Goal: Navigation & Orientation: Find specific page/section

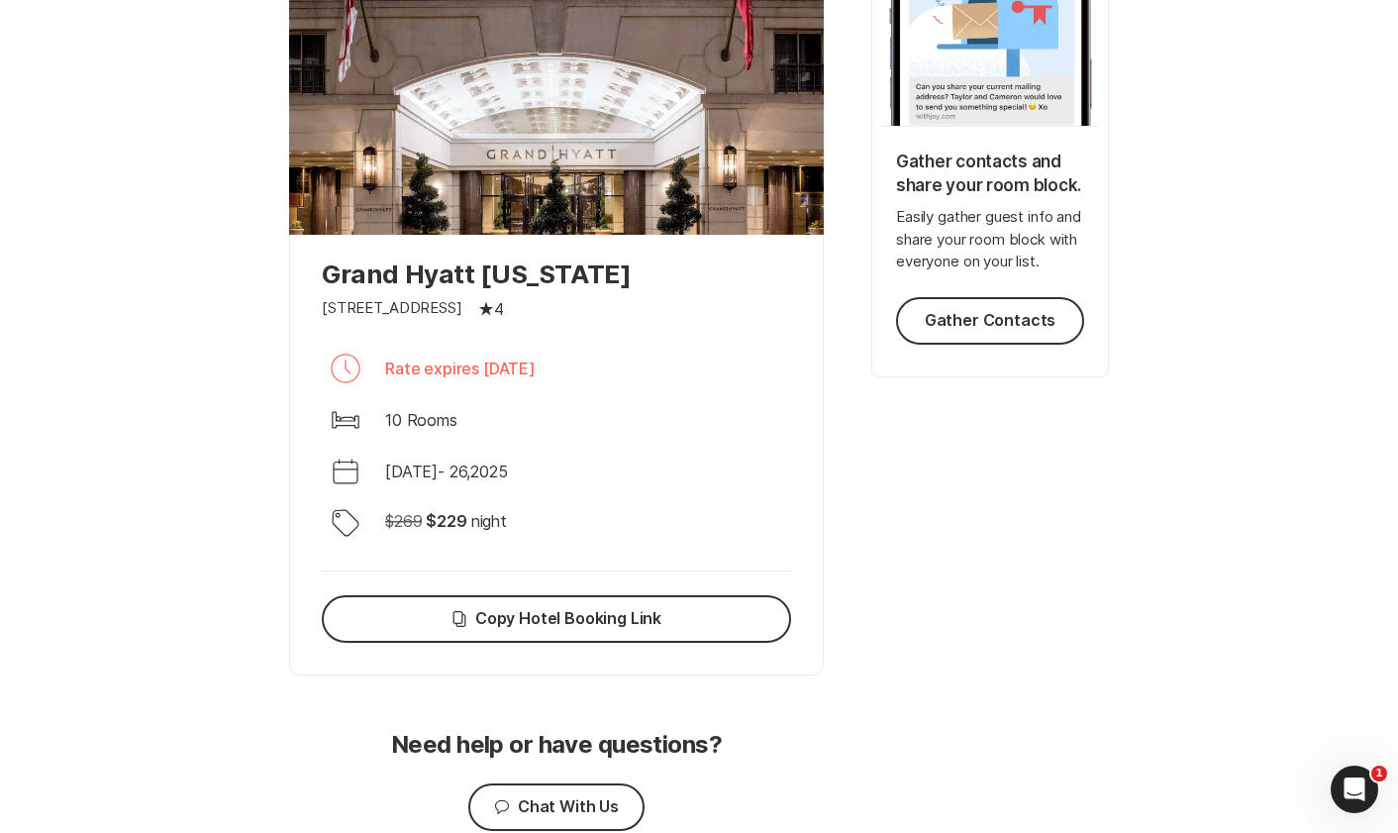
scroll to position [438, 0]
click at [977, 322] on button "Gather Contacts" at bounding box center [990, 320] width 188 height 48
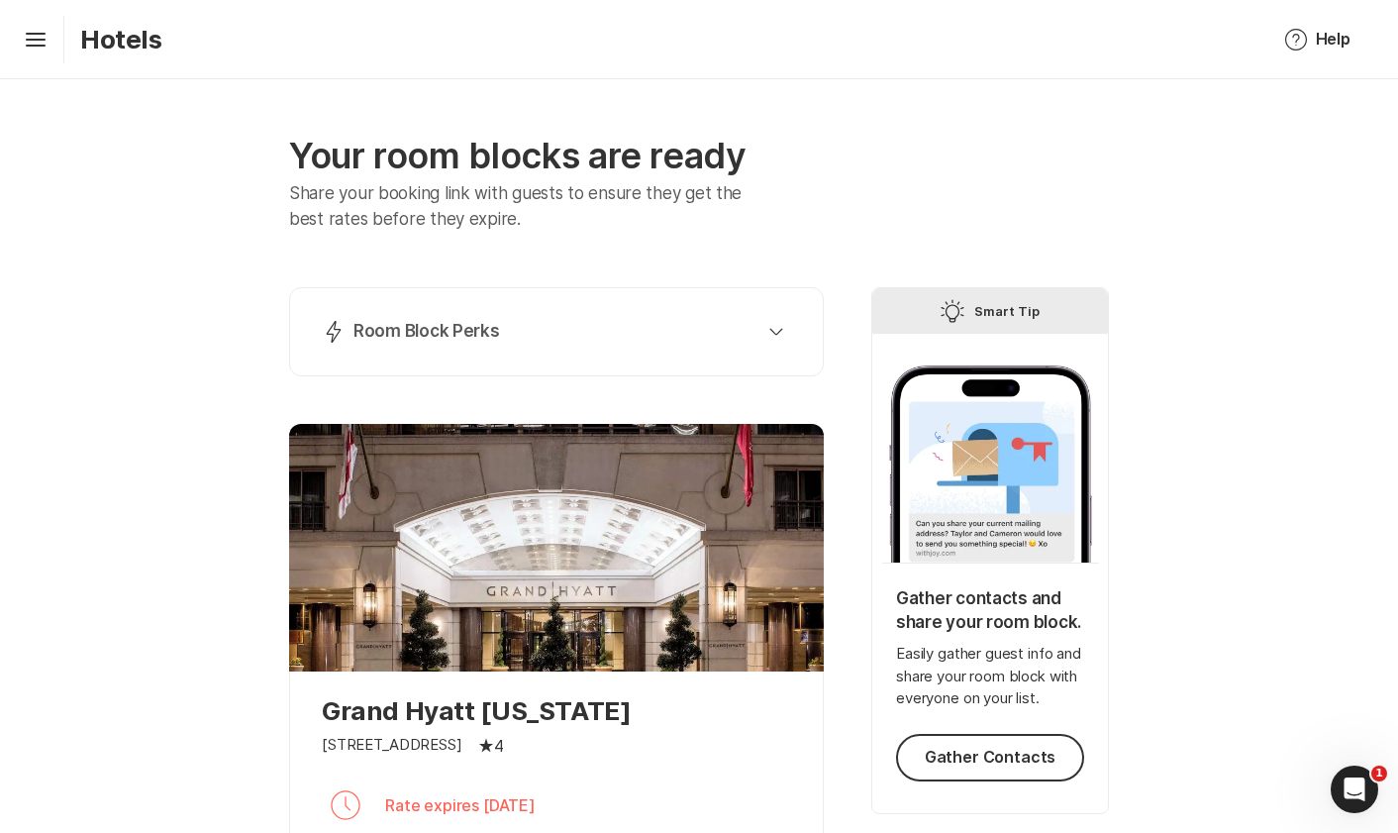
scroll to position [0, 0]
click at [33, 42] on icon "Hamburger" at bounding box center [36, 40] width 32 height 32
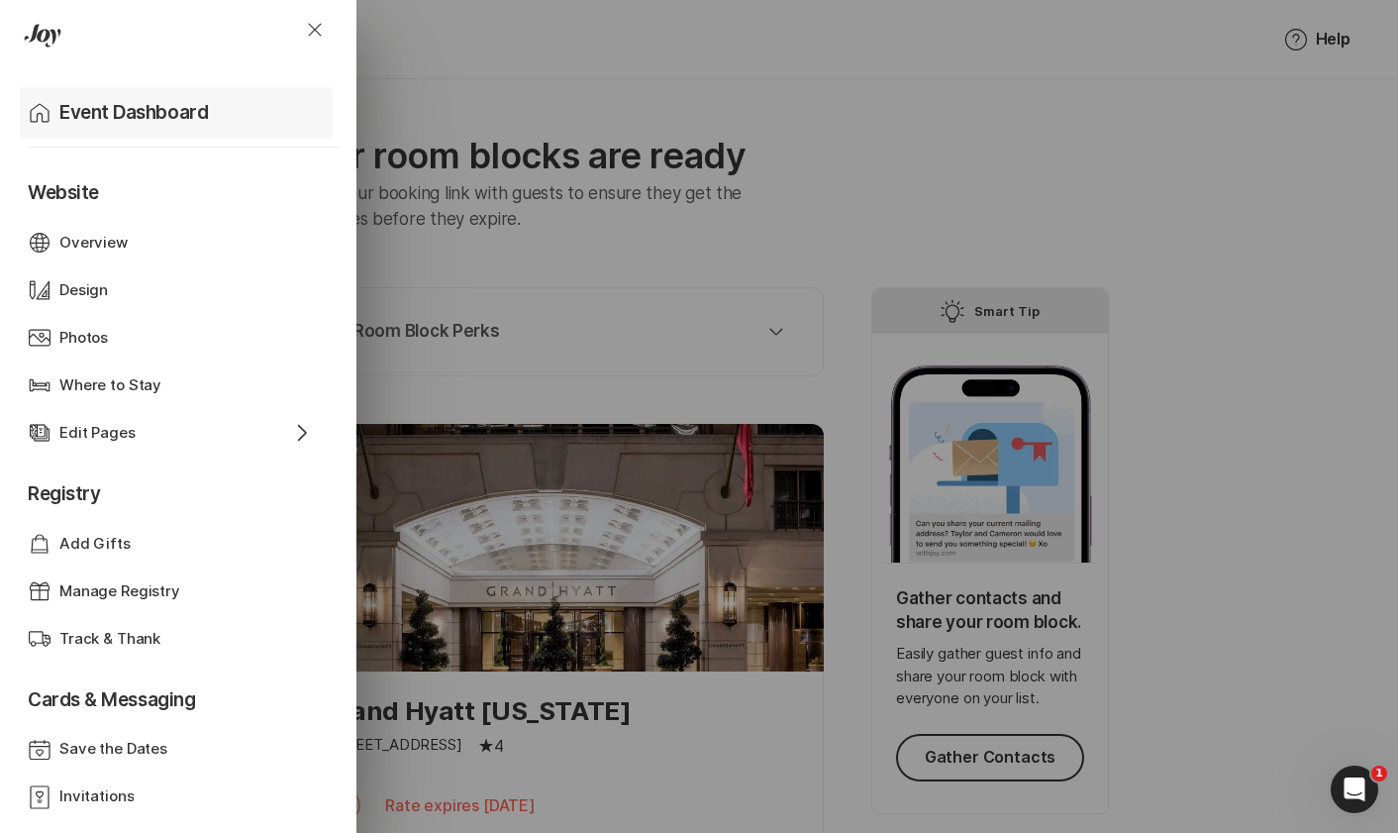
click at [65, 104] on p "Event Dashboard" at bounding box center [133, 113] width 149 height 28
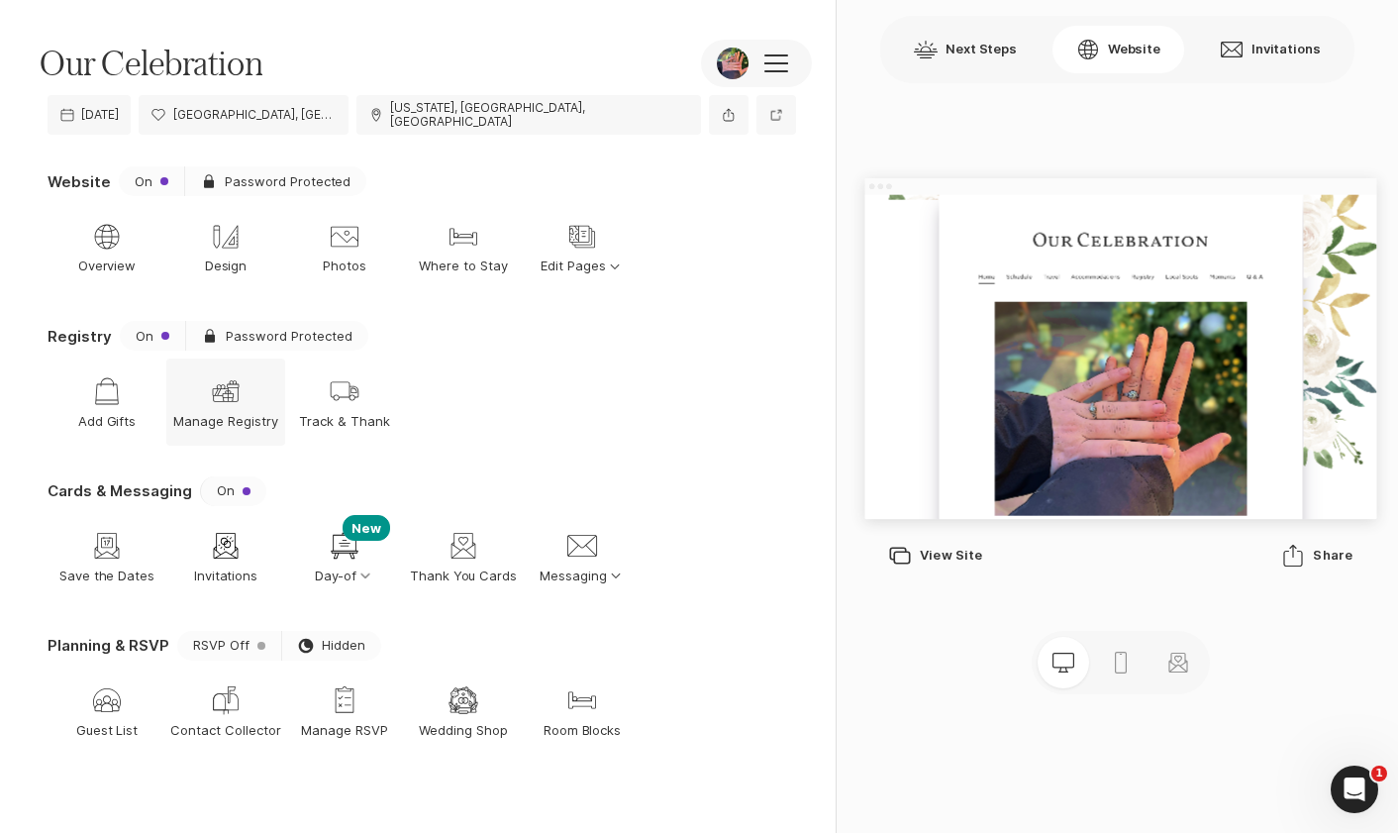
click at [253, 395] on div "Gift Manage Registry" at bounding box center [225, 402] width 119 height 87
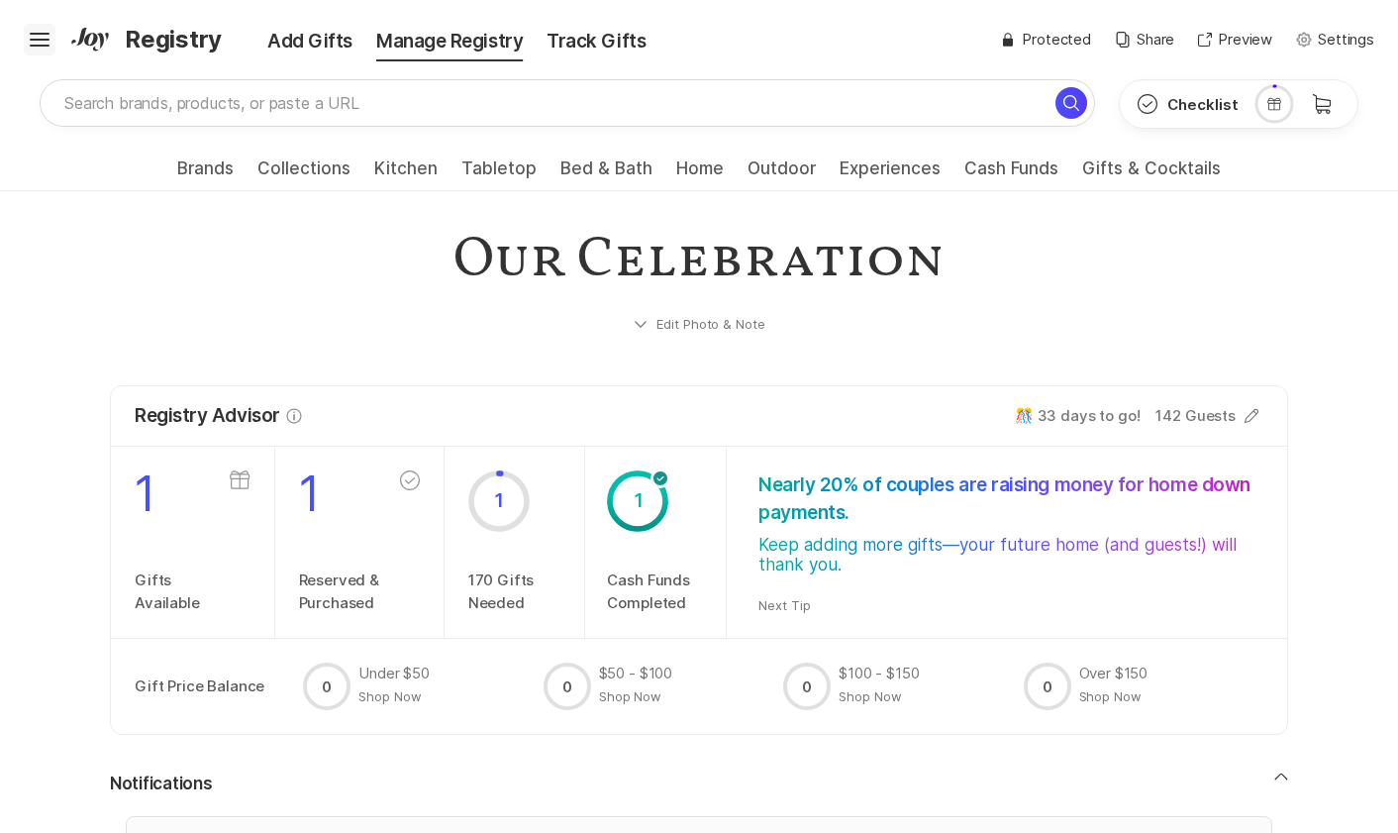
click at [45, 42] on icon "Hamburger" at bounding box center [40, 40] width 32 height 32
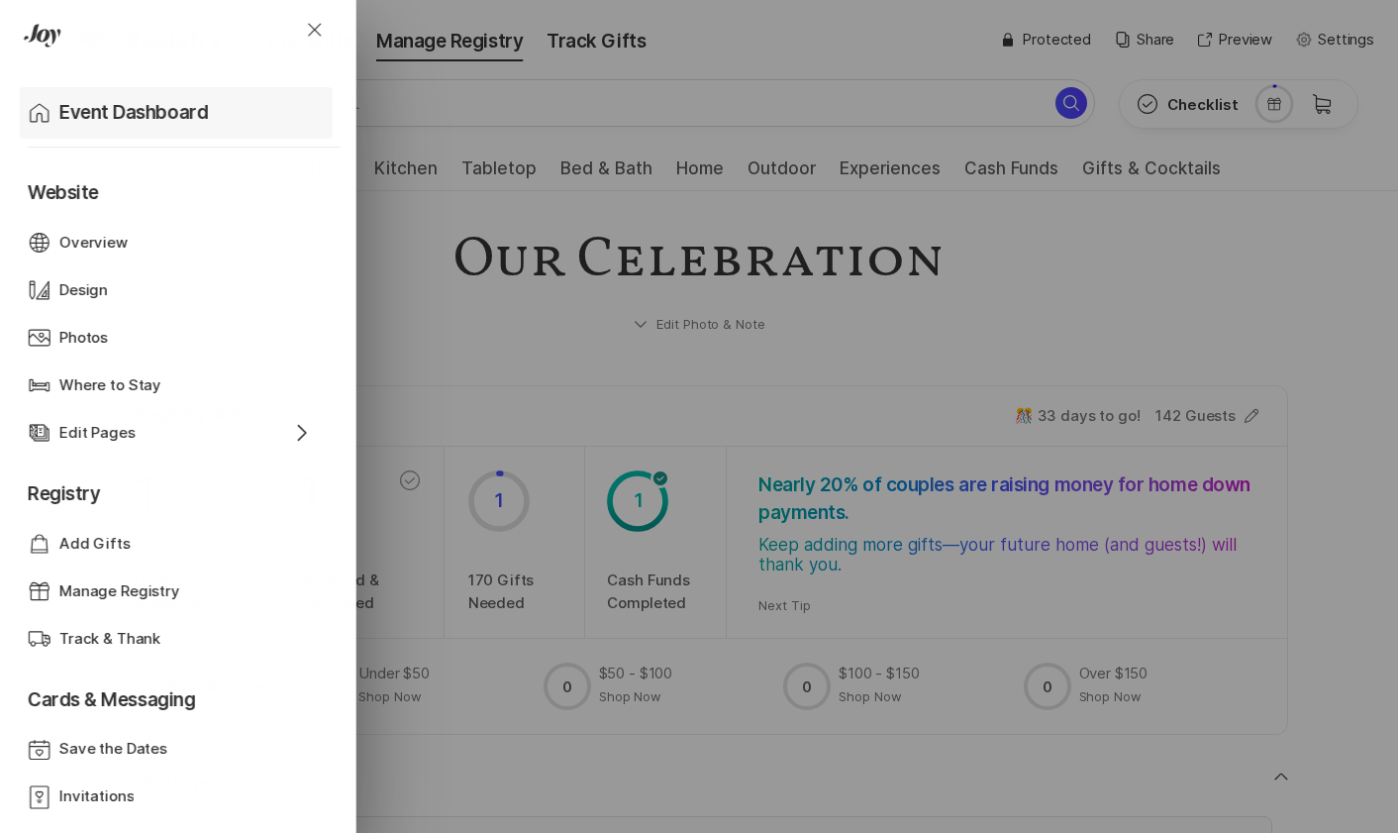
click at [52, 103] on div "Home Event Dashboard" at bounding box center [180, 113] width 305 height 52
